Goal: Information Seeking & Learning: Learn about a topic

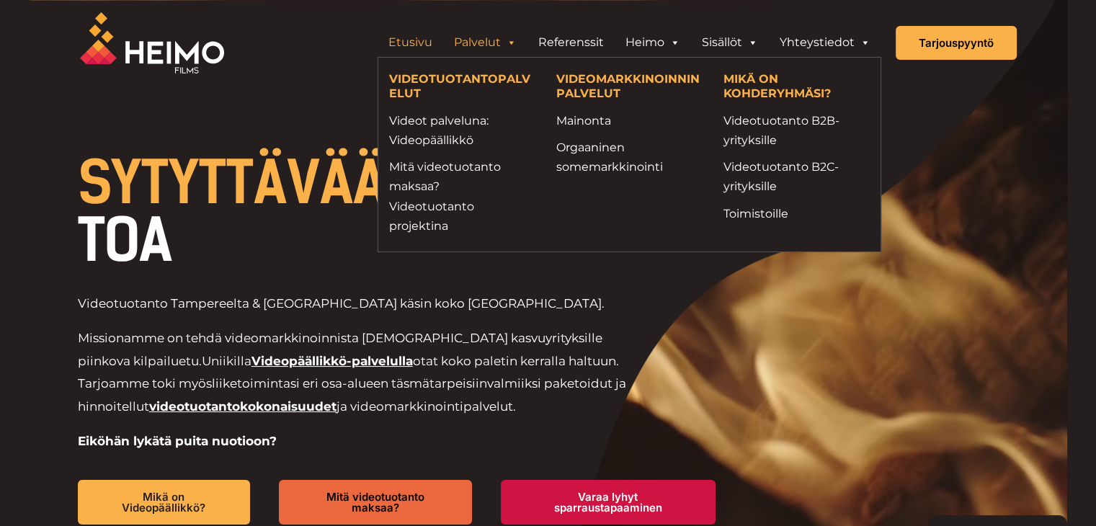
click at [187, 166] on span "SYTYTTÄVÄÄ" at bounding box center [232, 182] width 308 height 69
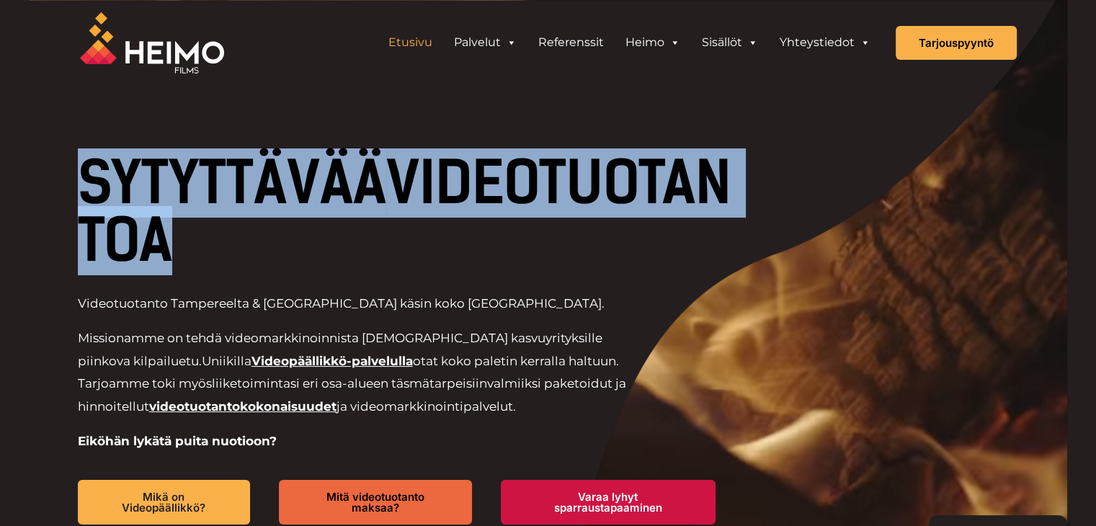
drag, startPoint x: 83, startPoint y: 168, endPoint x: 471, endPoint y: 246, distance: 395.4
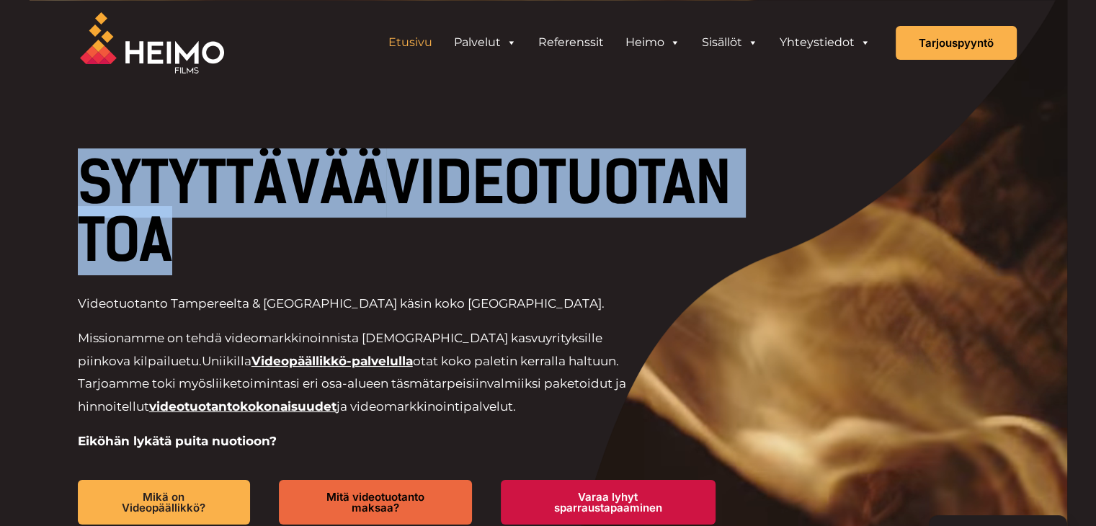
click at [471, 246] on h1 "SYTYTTÄVÄÄ VIDEOTUOTANTOA" at bounding box center [411, 211] width 667 height 115
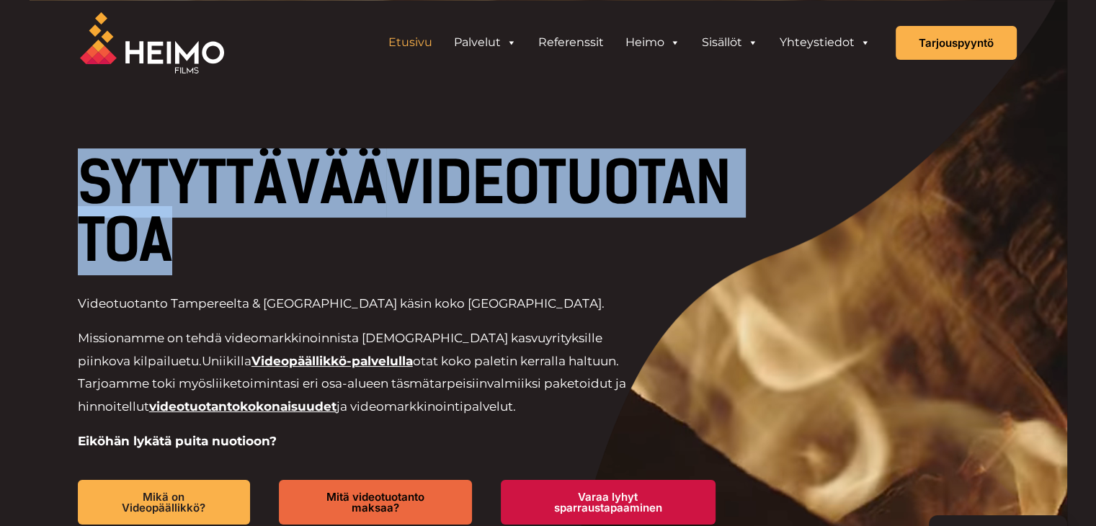
click at [471, 246] on h1 "SYTYTTÄVÄÄ VIDEOTUOTANTOA" at bounding box center [411, 211] width 667 height 115
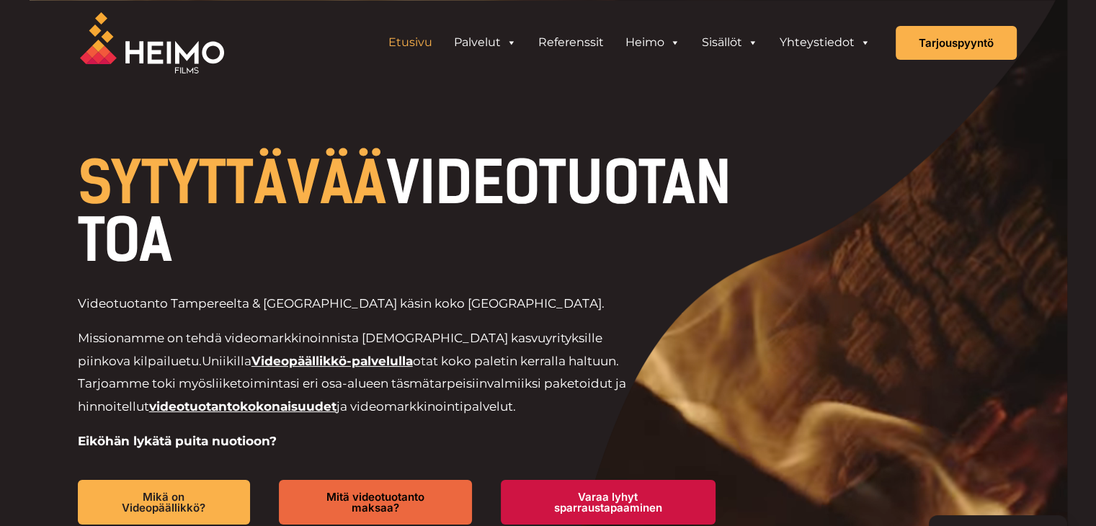
click at [513, 237] on h1 "SYTYTTÄVÄÄ VIDEOTUOTANTOA" at bounding box center [411, 211] width 667 height 115
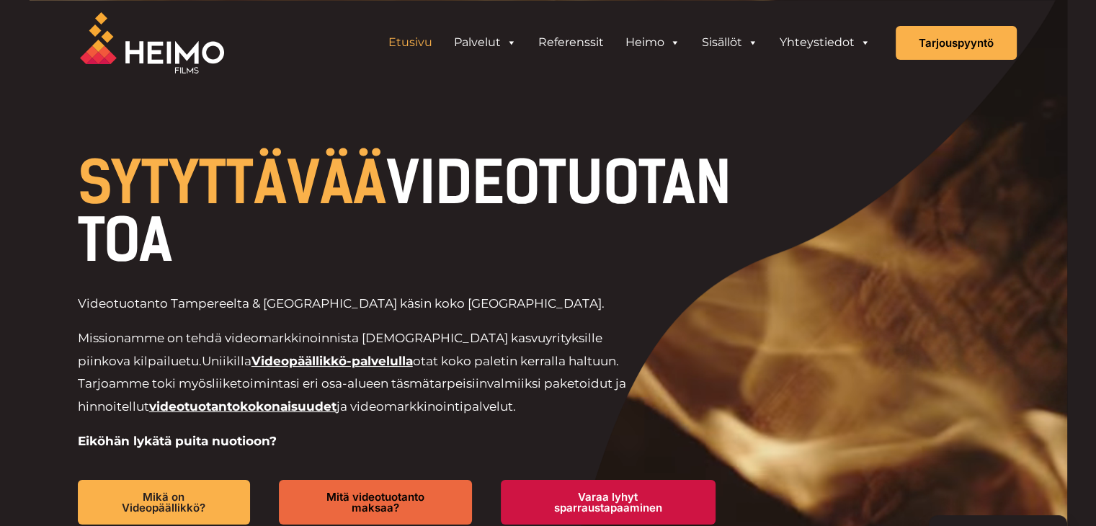
drag, startPoint x: 514, startPoint y: 240, endPoint x: 39, endPoint y: 191, distance: 478.1
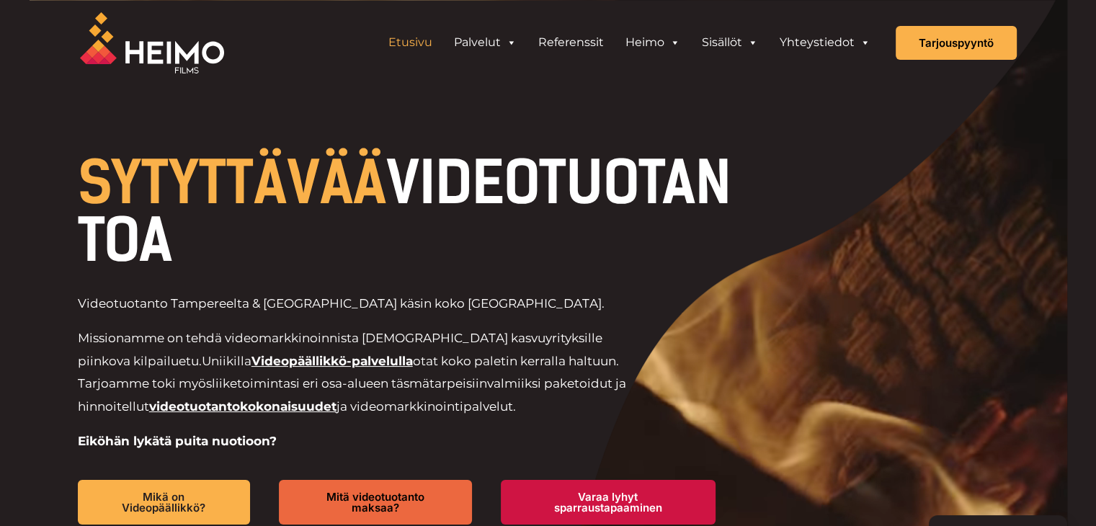
click at [39, 191] on div "SYTYTTÄVÄÄ VIDEOTUOTANTOA Videotuotanto Tampereelta & [GEOGRAPHIC_DATA] käsin k…" at bounding box center [549, 339] width 1038 height 679
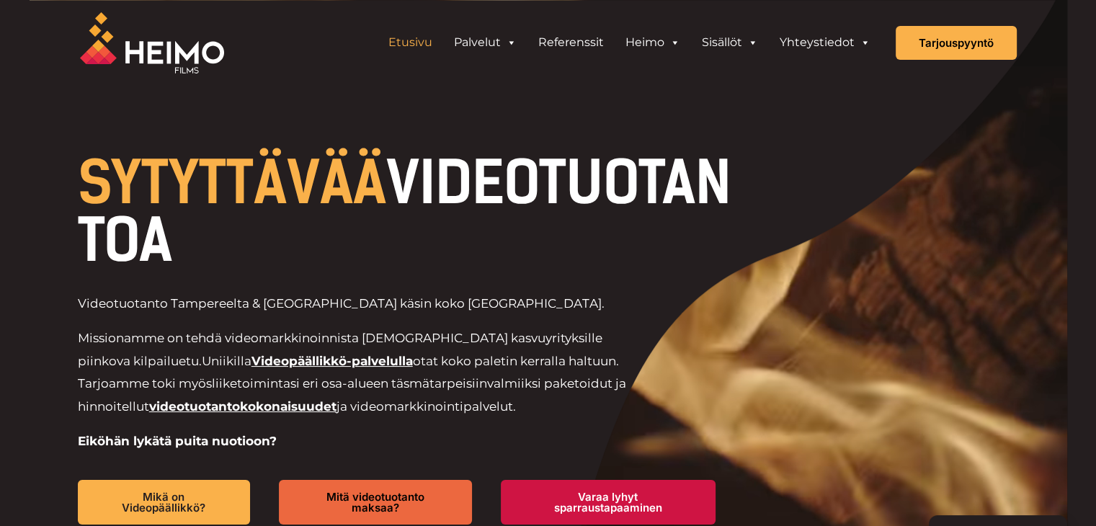
click at [39, 191] on div at bounding box center [549, 339] width 1038 height 679
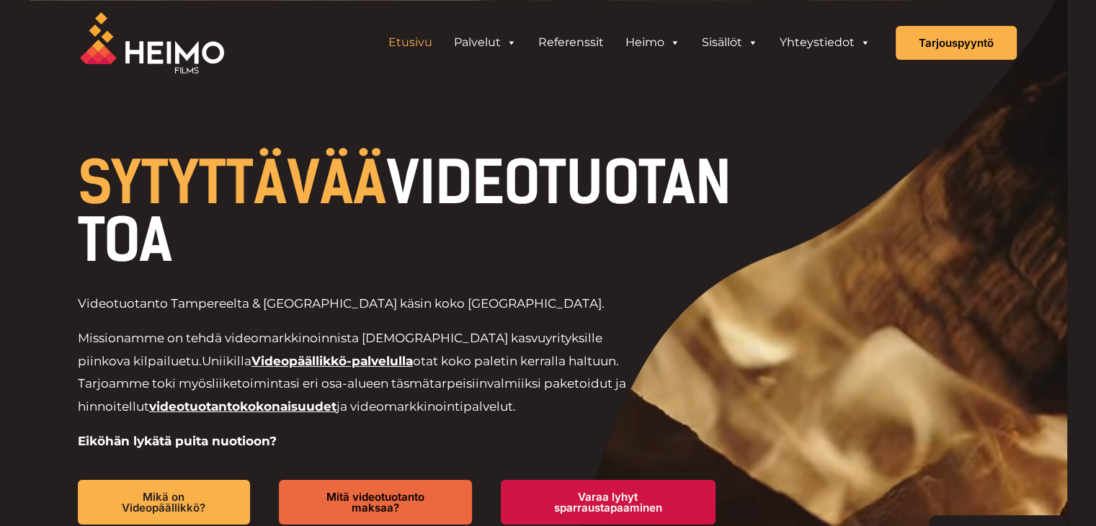
drag, startPoint x: 131, startPoint y: 75, endPoint x: 505, endPoint y: 229, distance: 404.5
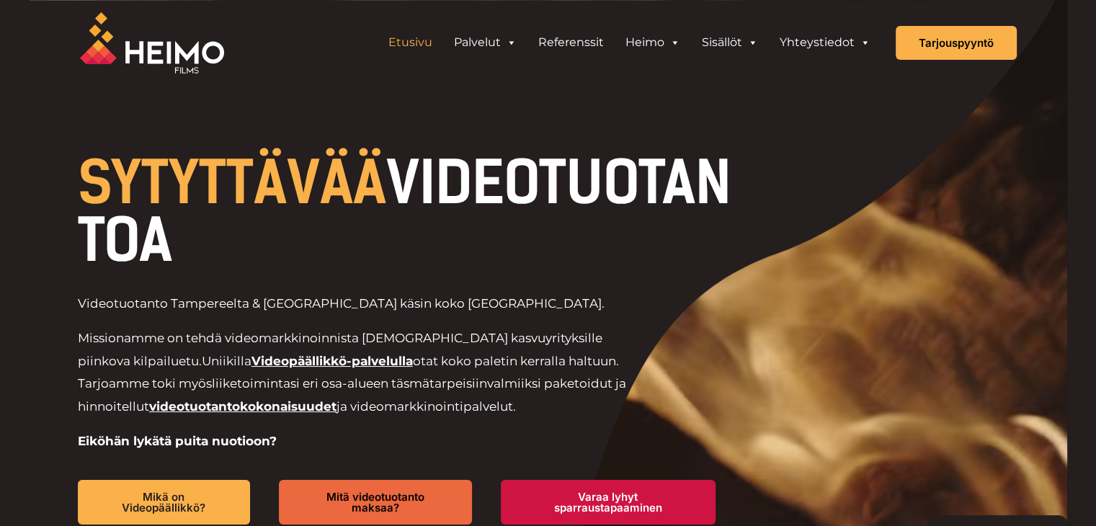
click at [505, 228] on h1 "SYTYTTÄVÄÄ VIDEOTUOTANTOA" at bounding box center [411, 211] width 667 height 115
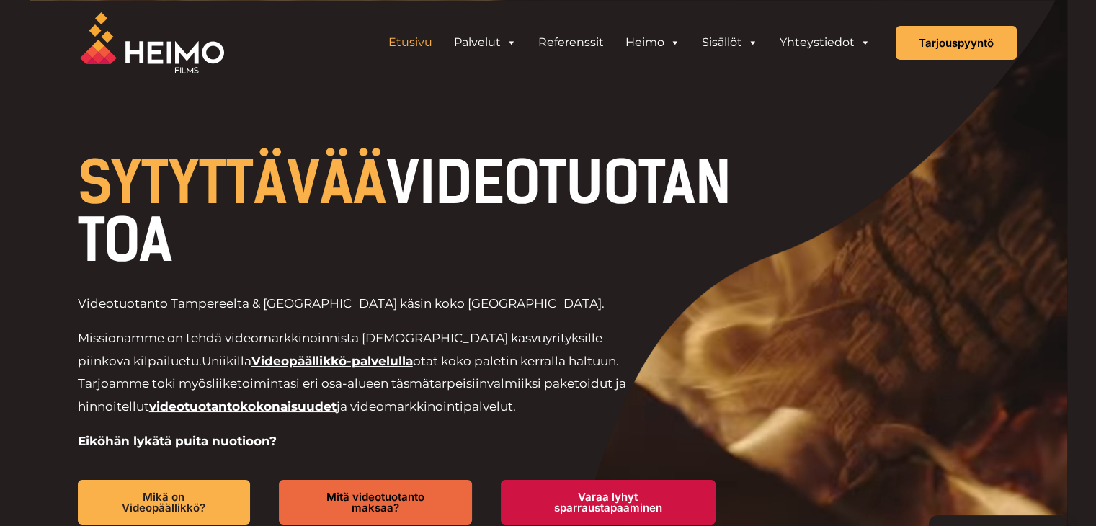
drag, startPoint x: 527, startPoint y: 233, endPoint x: 6, endPoint y: 166, distance: 525.9
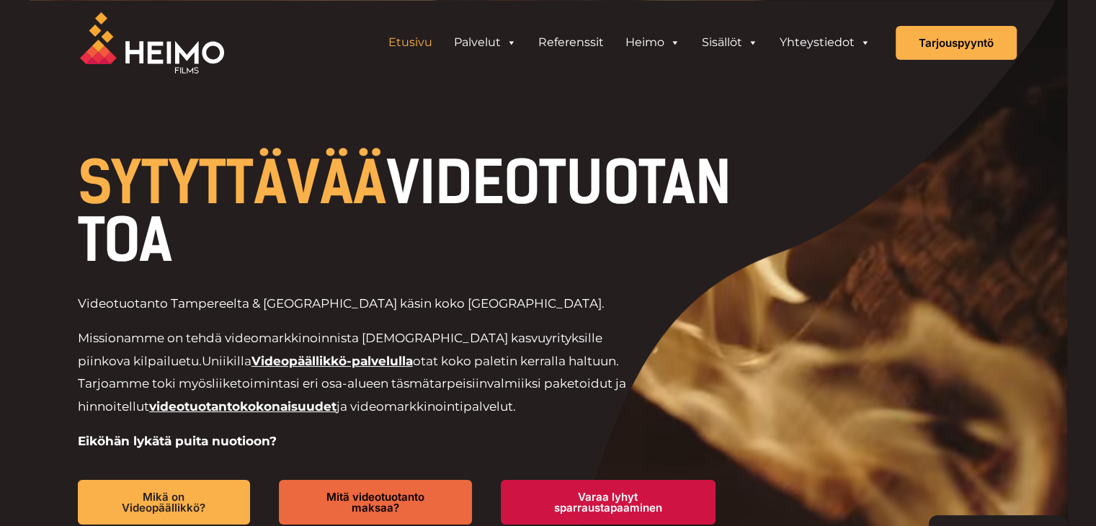
drag, startPoint x: 558, startPoint y: 244, endPoint x: 48, endPoint y: 159, distance: 516.6
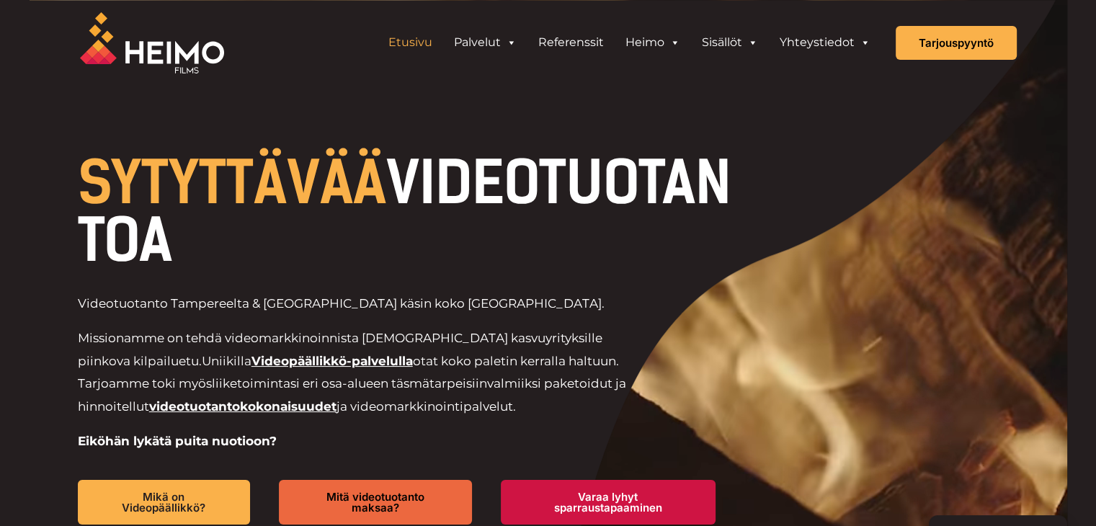
click at [48, 159] on div "SYTYTTÄVÄÄ VIDEOTUOTANTOA Videotuotanto Tampereelta & [GEOGRAPHIC_DATA] käsin k…" at bounding box center [549, 339] width 1038 height 679
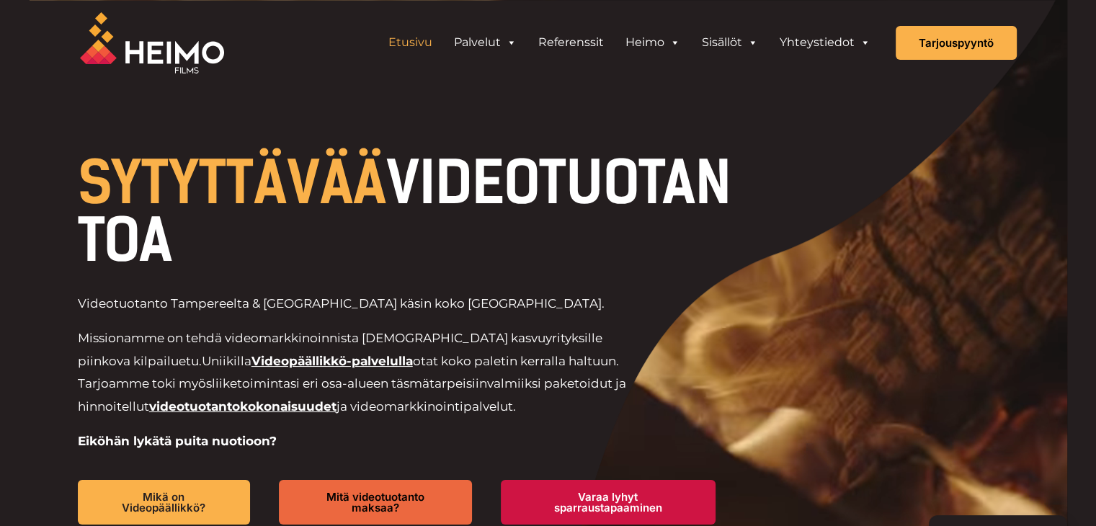
click at [48, 159] on div at bounding box center [549, 339] width 1038 height 679
